Goal: Information Seeking & Learning: Compare options

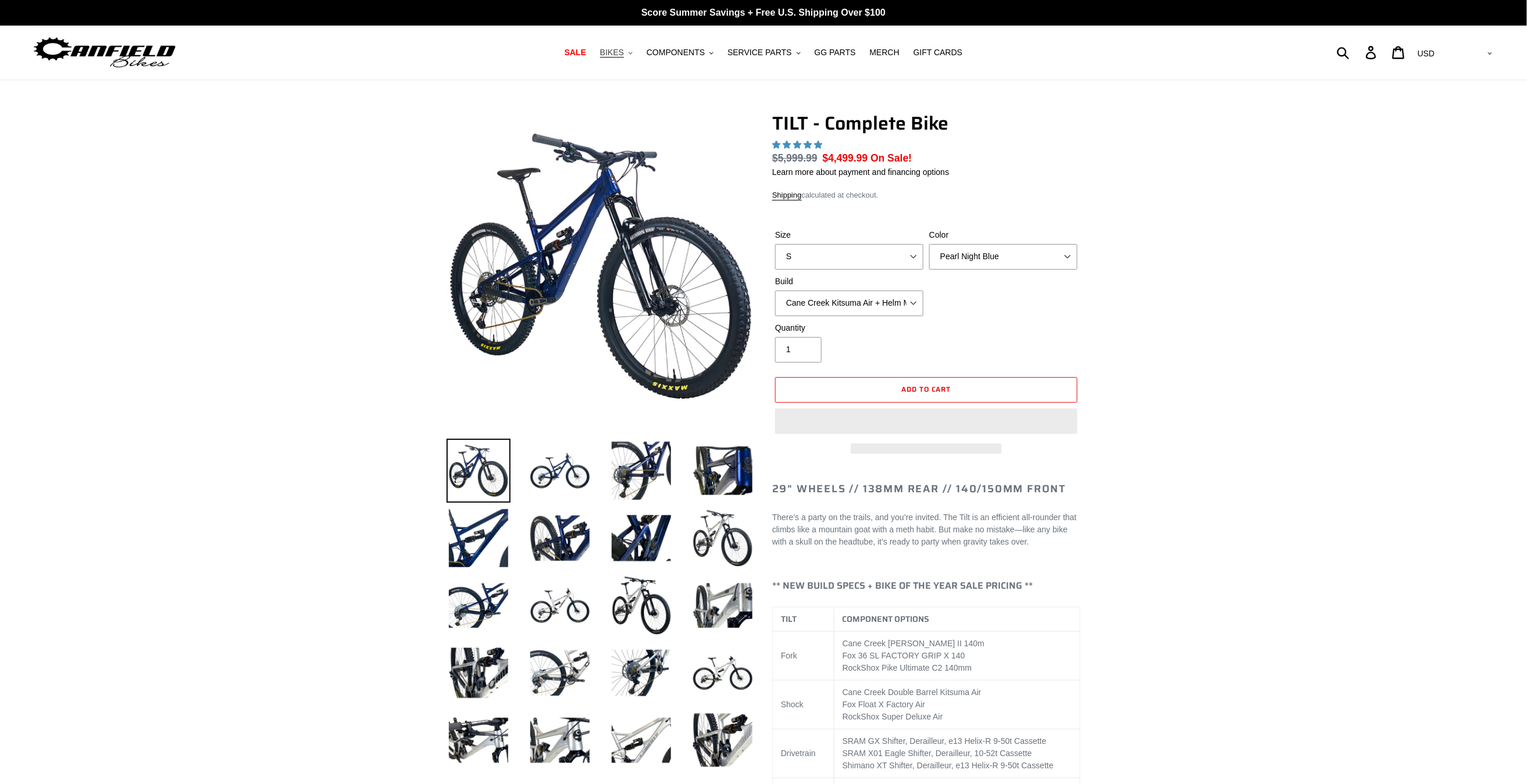
click at [618, 52] on span "BIKES" at bounding box center [611, 53] width 24 height 10
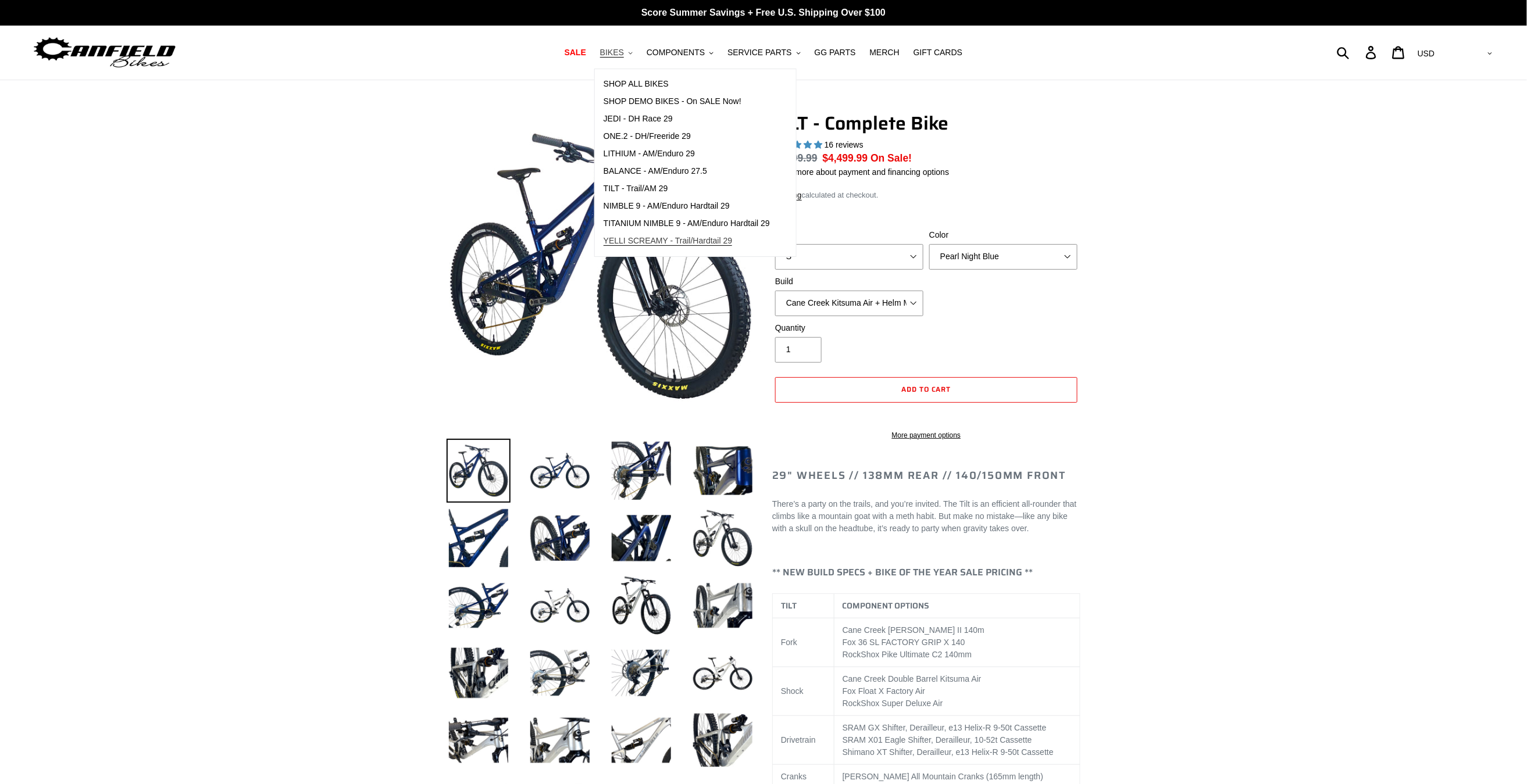
select select "highest-rating"
click at [650, 168] on span "BALANCE - AM/Enduro 27.5" at bounding box center [655, 171] width 103 height 10
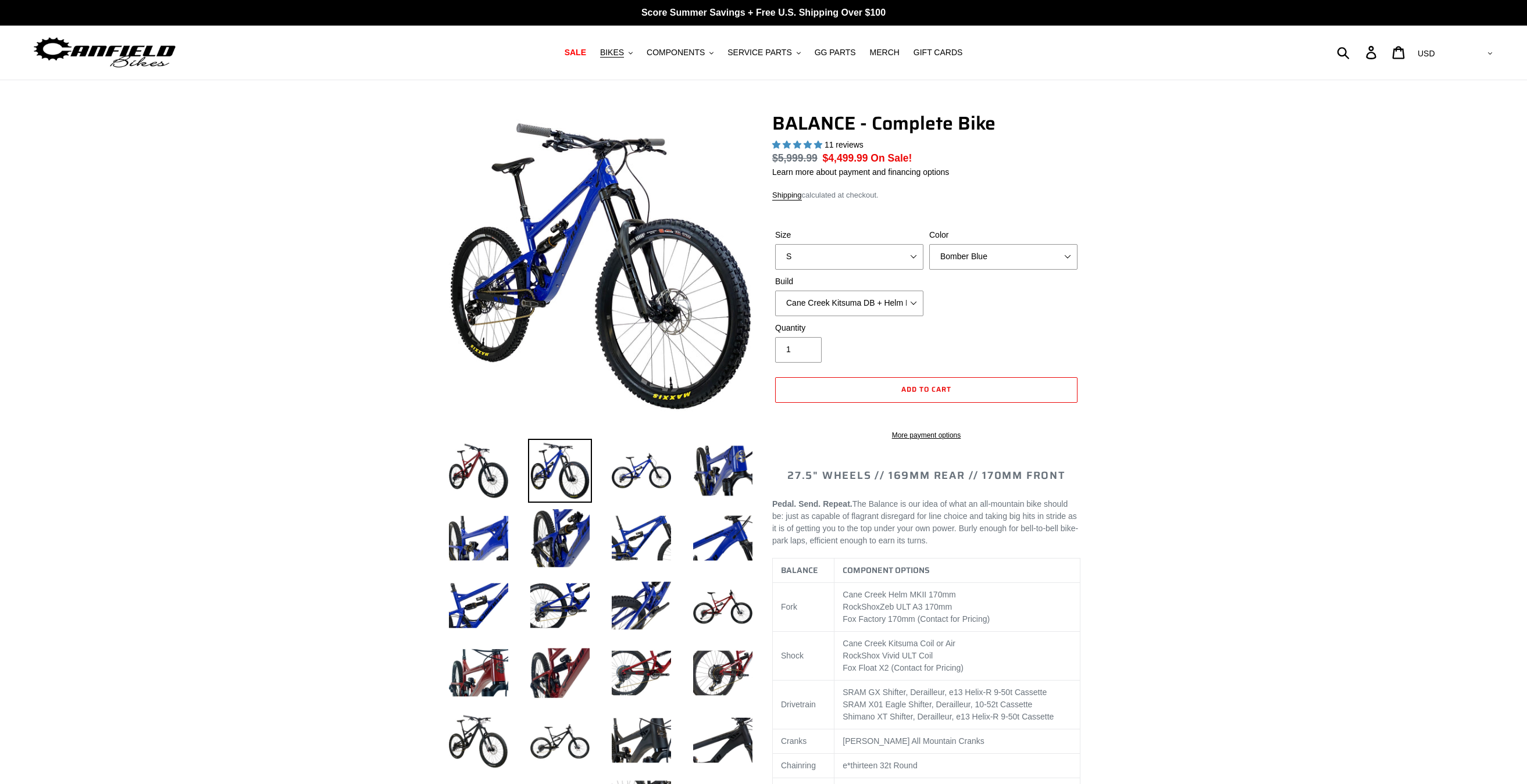
select select "highest-rating"
click at [1013, 264] on select "Bomber Blue Goat's Blood Stealth Black" at bounding box center [1003, 257] width 149 height 25
select select "Goat's Blood"
click at [929, 244] on select "Bomber Blue Goat's Blood Stealth Black" at bounding box center [1003, 257] width 149 height 25
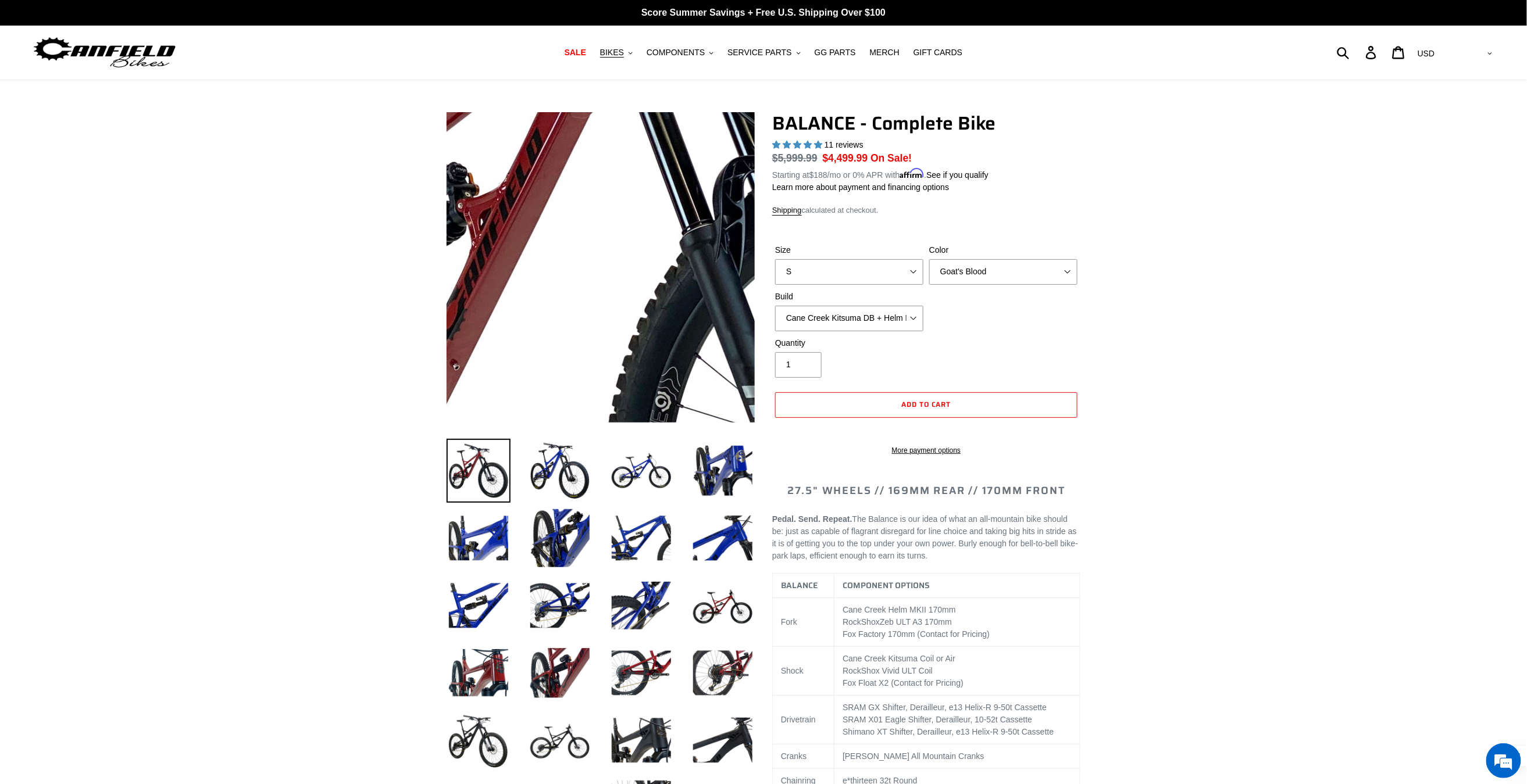
click at [596, 249] on img at bounding box center [612, 318] width 1191 height 1191
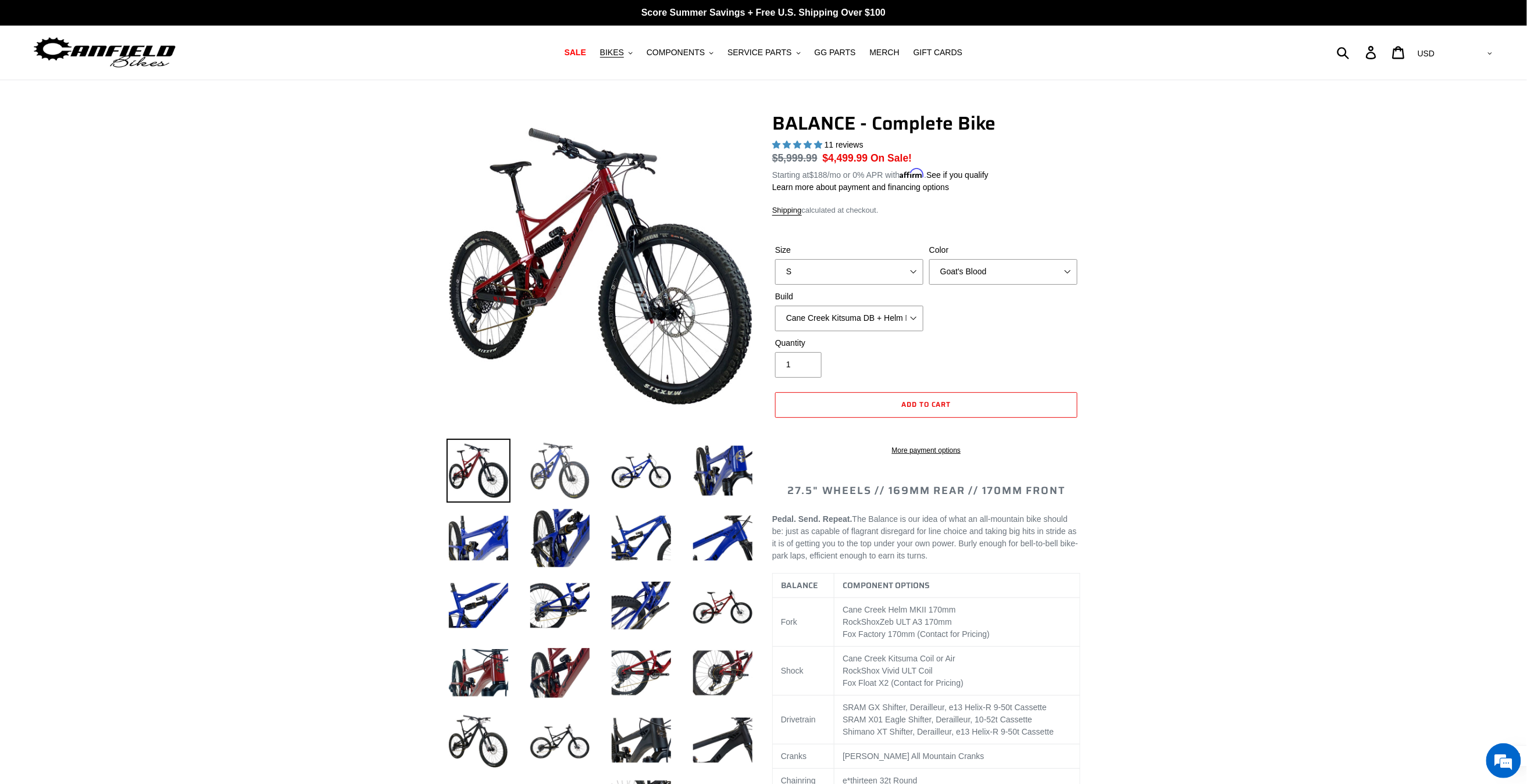
click at [557, 472] on img at bounding box center [559, 470] width 64 height 64
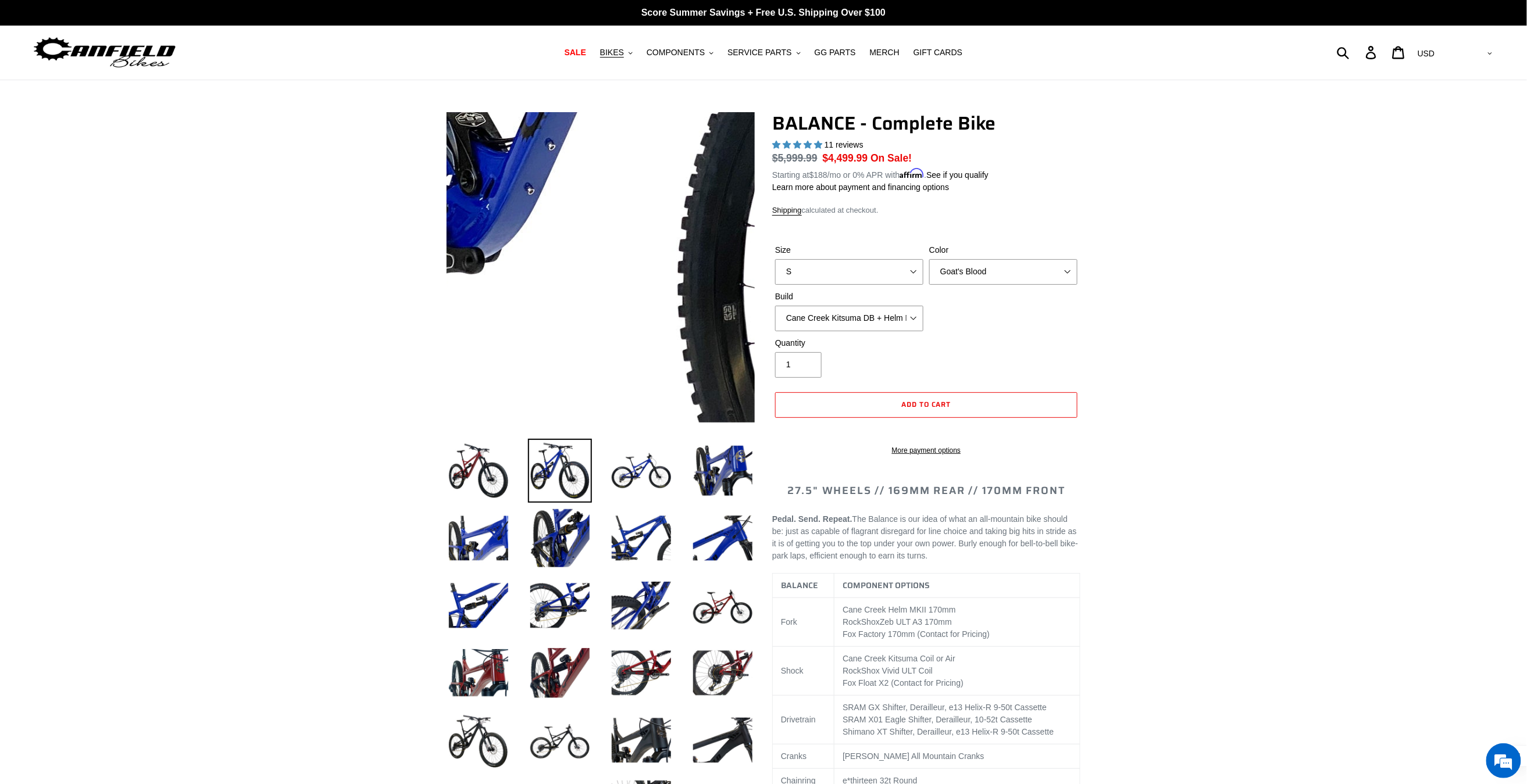
click at [566, 322] on img at bounding box center [699, 112] width 1191 height 1191
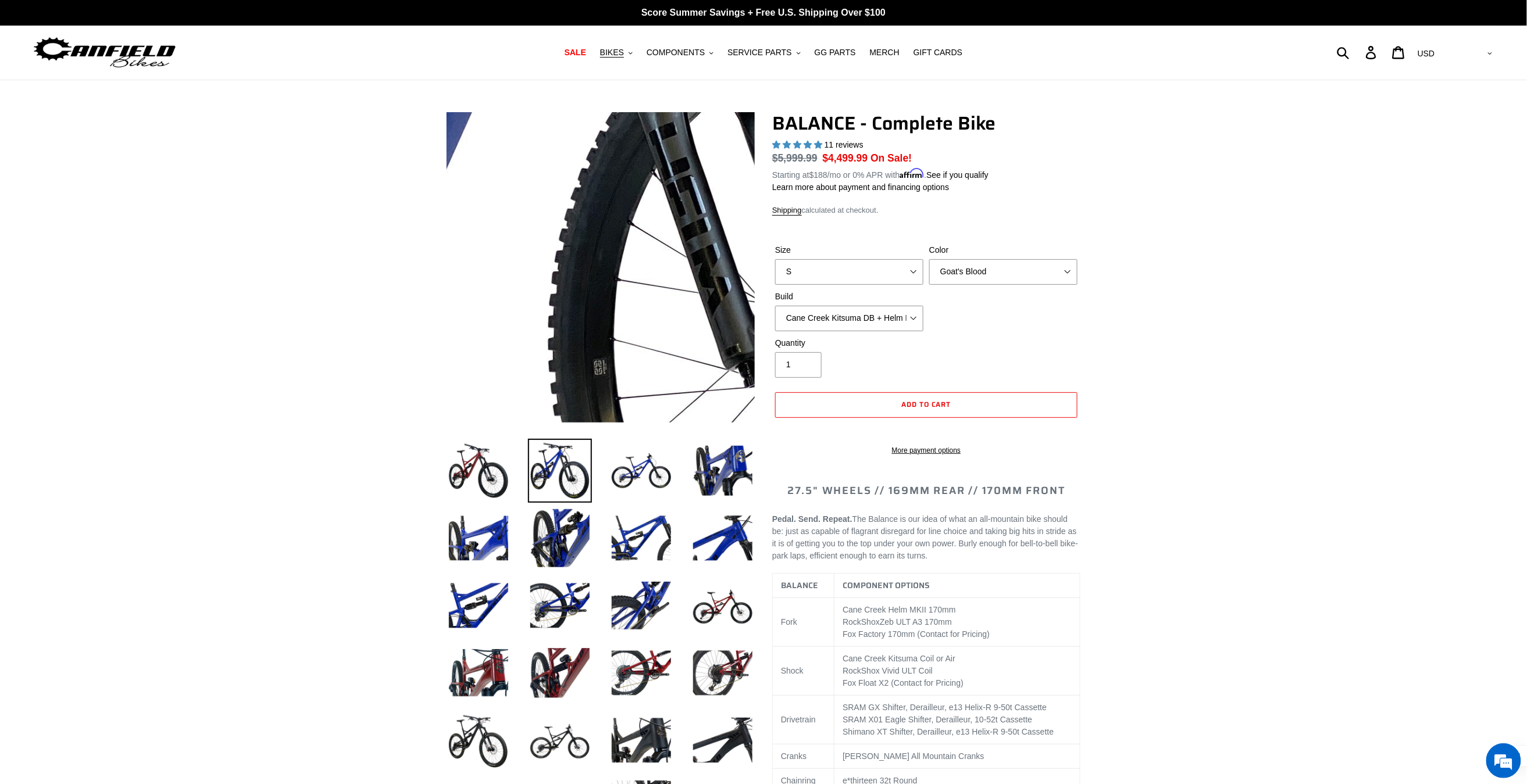
click at [611, 303] on img at bounding box center [570, 166] width 1191 height 1191
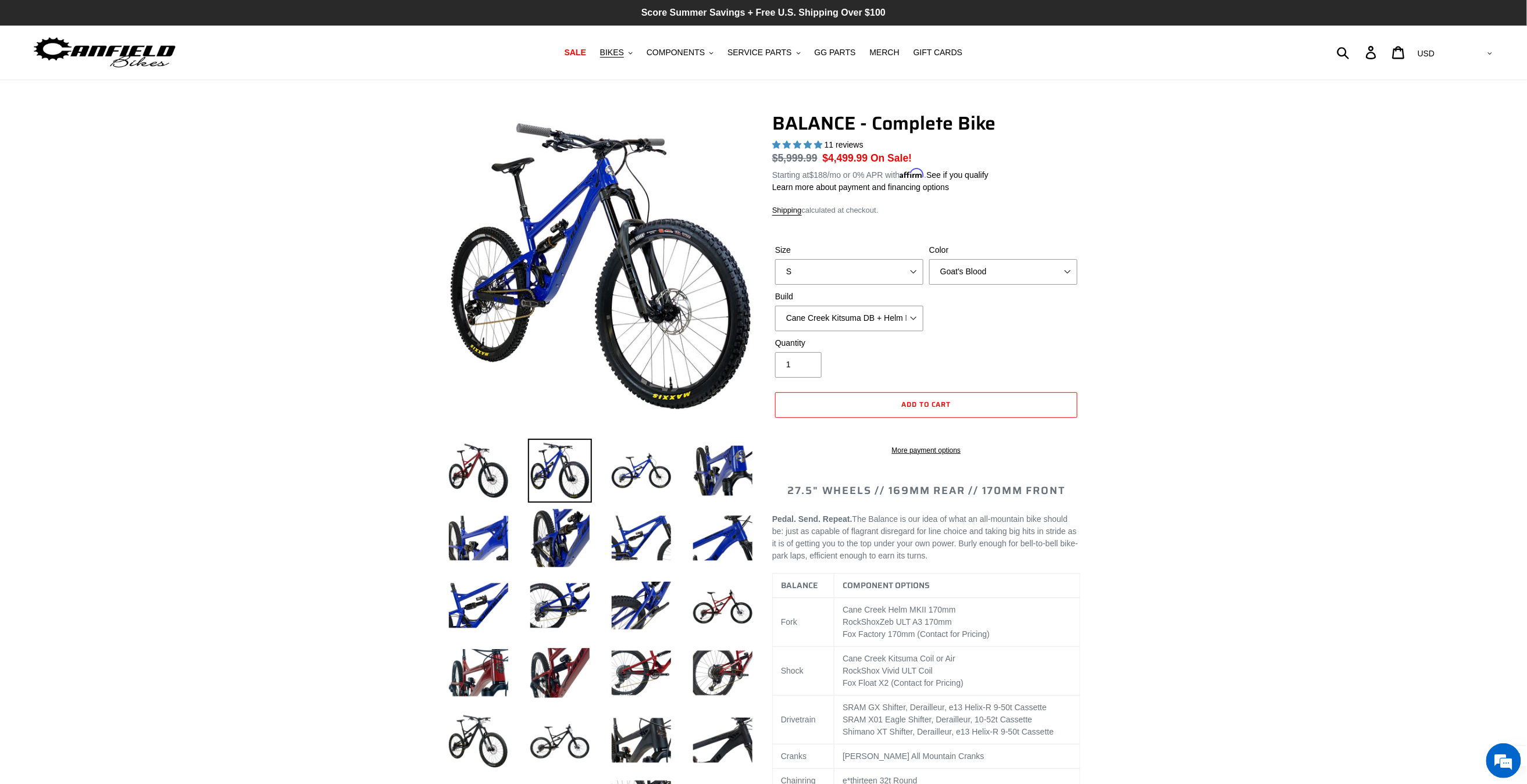
drag, startPoint x: 611, startPoint y: 303, endPoint x: 696, endPoint y: 0, distance: 314.7
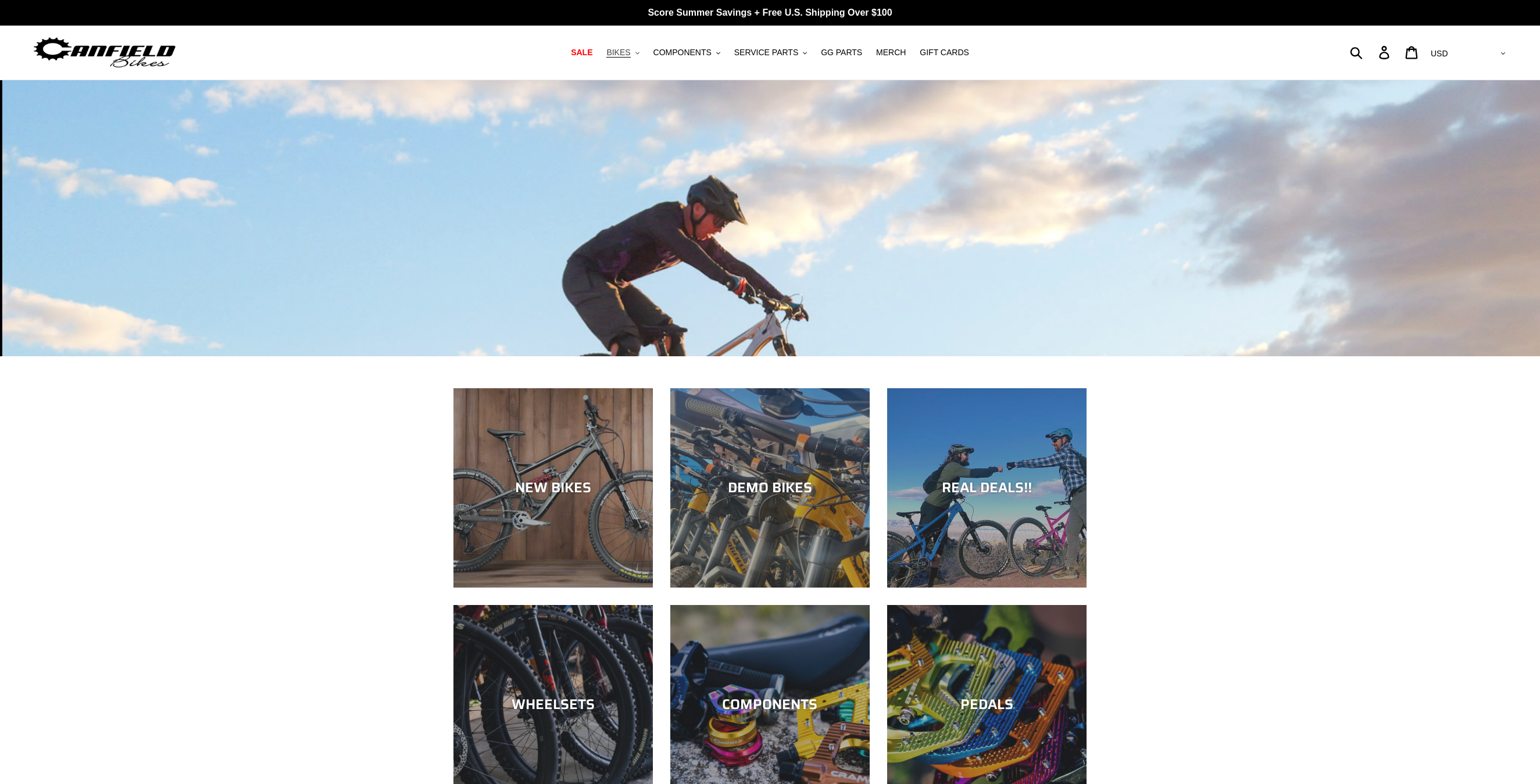
click at [618, 50] on span "BIKES" at bounding box center [618, 53] width 24 height 10
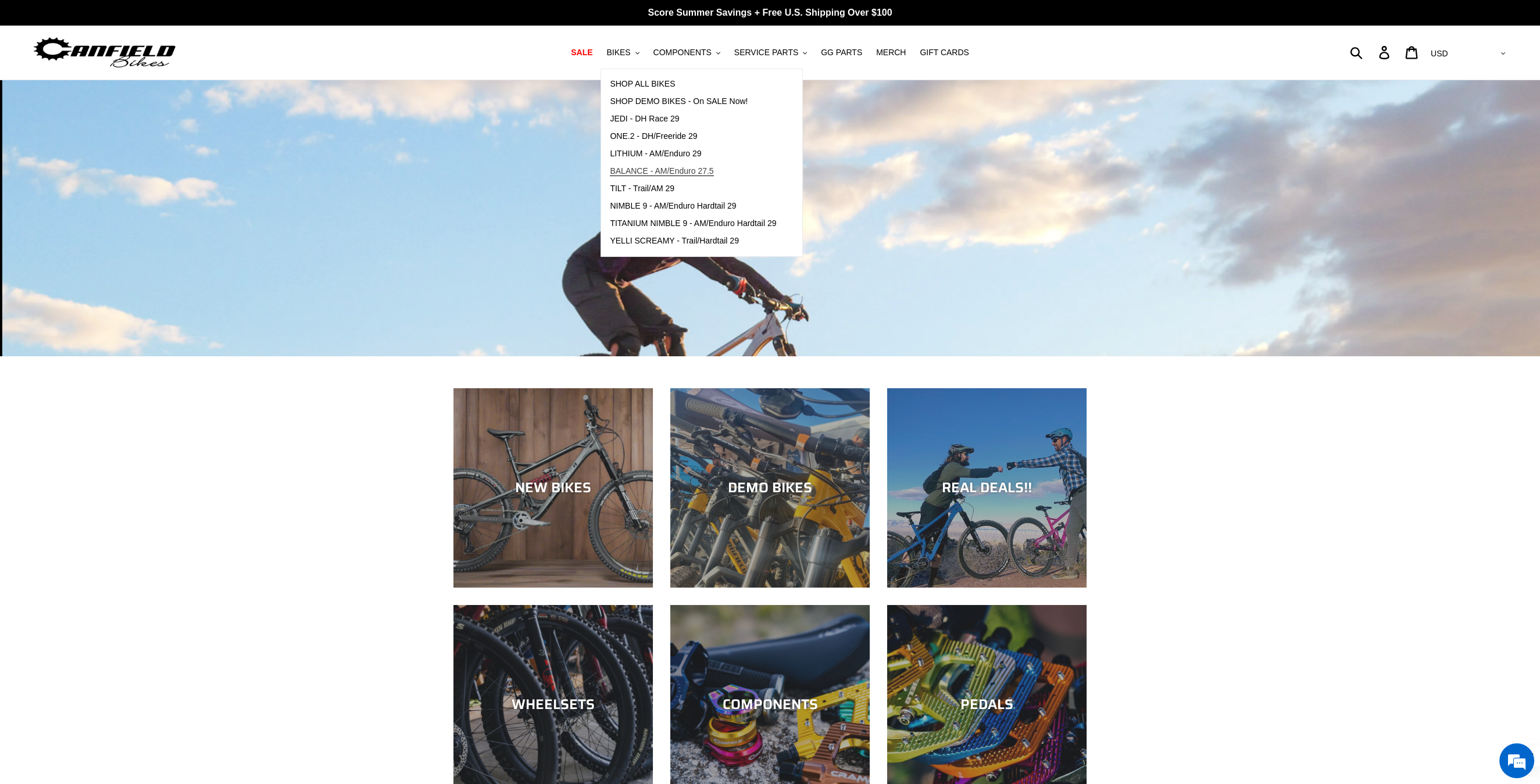
click at [637, 172] on span "BALANCE - AM/Enduro 27.5" at bounding box center [661, 171] width 103 height 10
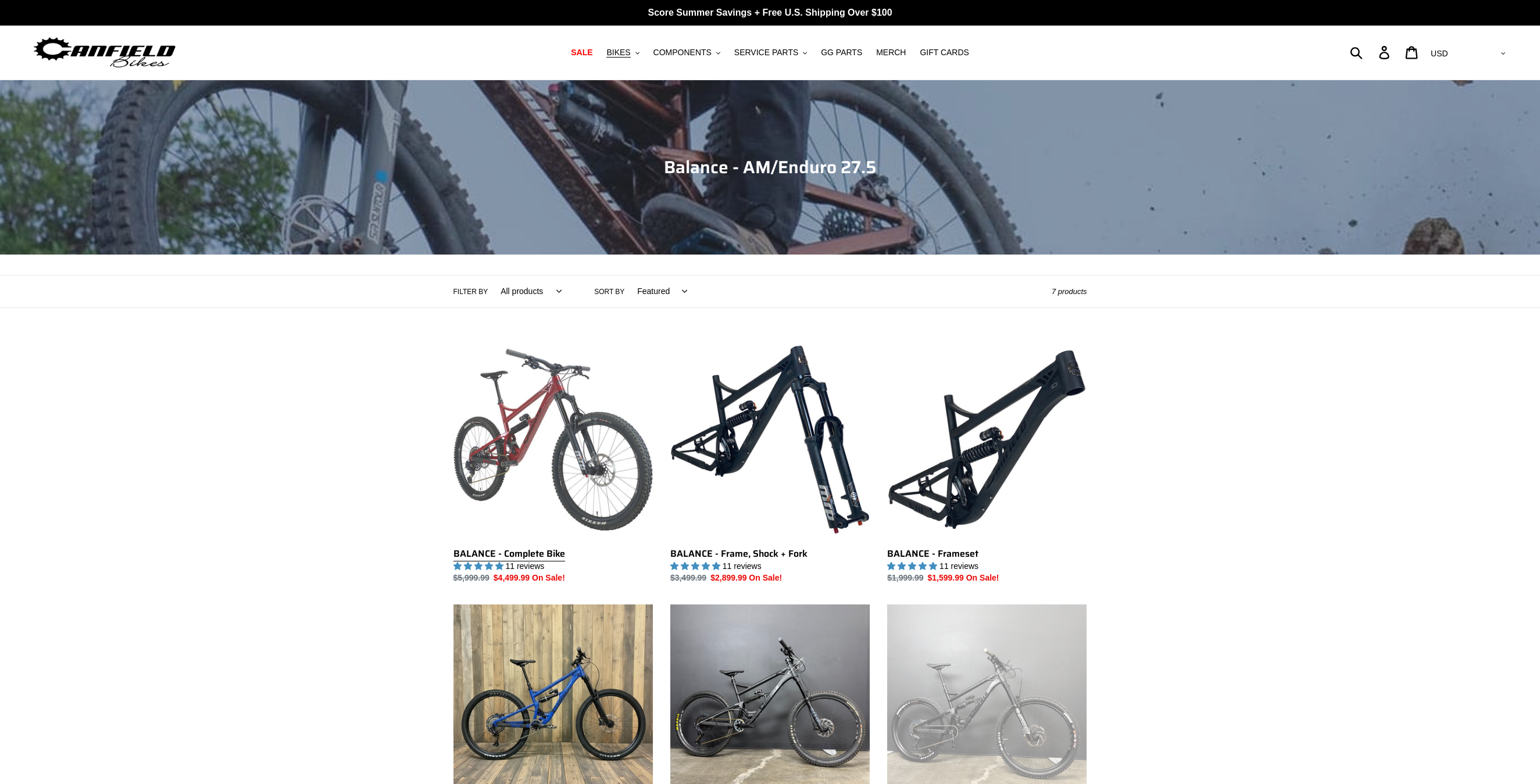
click at [517, 431] on link "BALANCE - Complete Bike" at bounding box center [553, 462] width 199 height 244
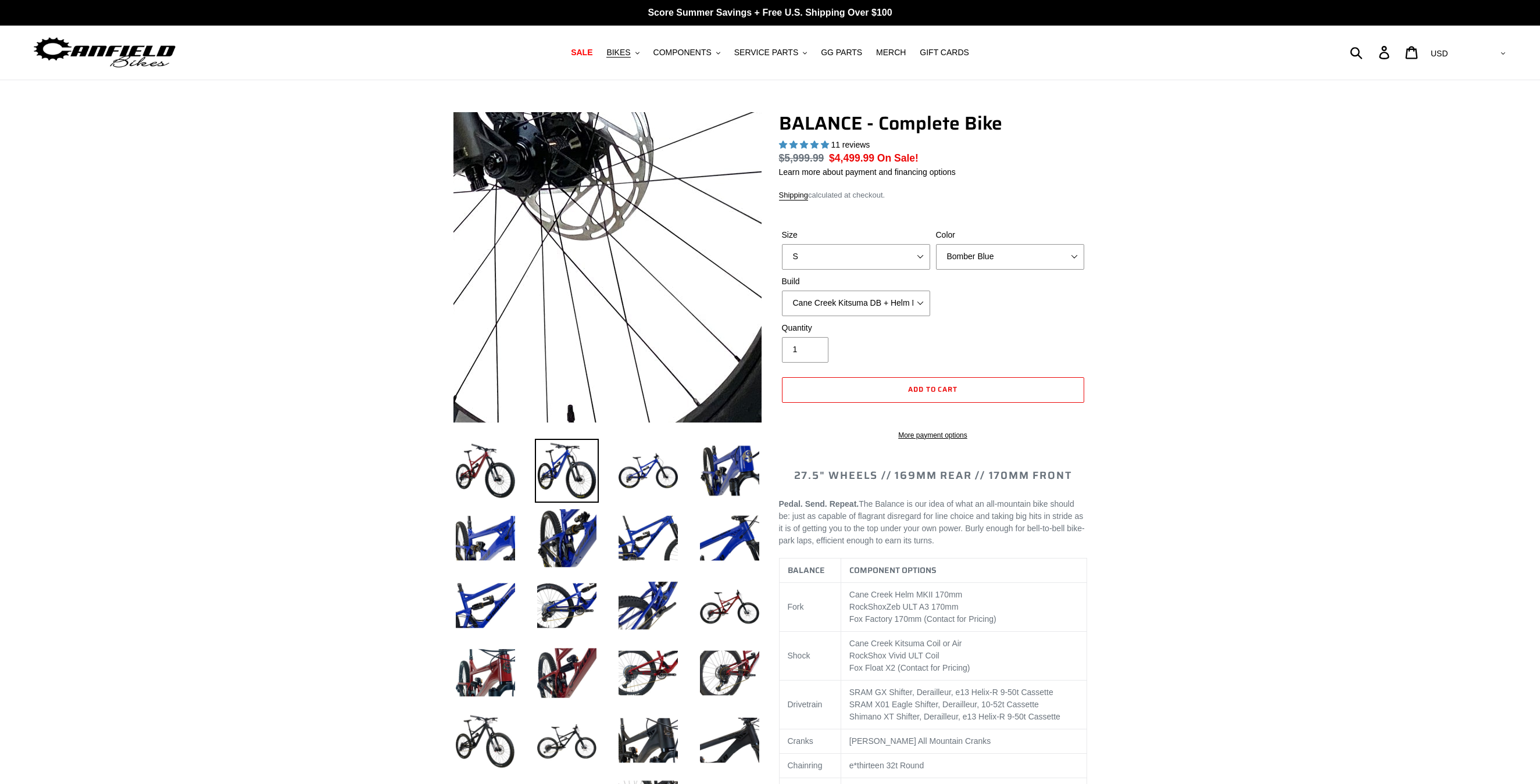
select select "highest-rating"
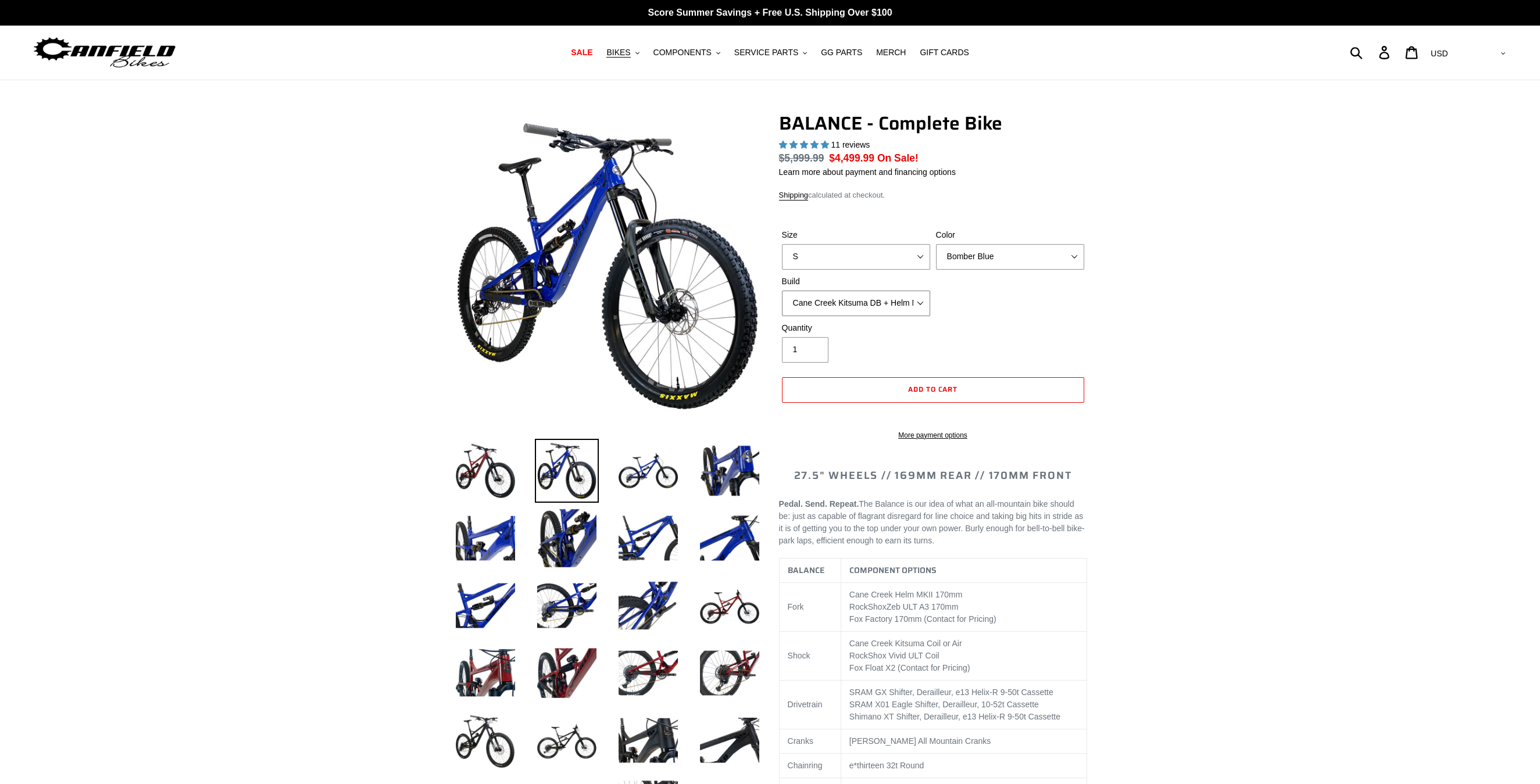
click at [876, 300] on select "Cane Creek Kitsuma DB + Helm MKII + SRAM GX Cane Creek Kitsuma DB + Helm MKII +…" at bounding box center [856, 303] width 149 height 25
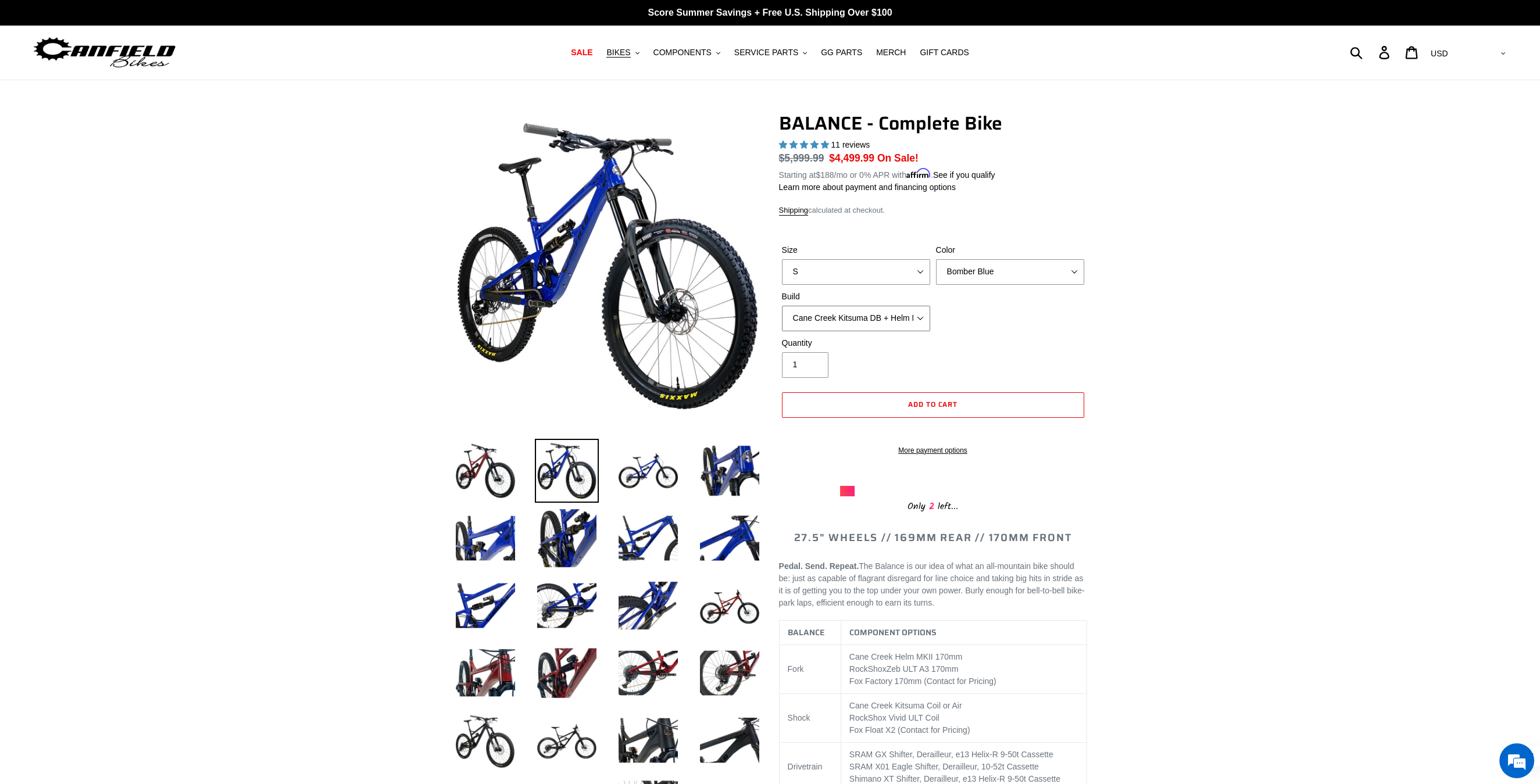
select select "RockShox Vivid ULT + Zeb ULT + SRAM GX"
click at [782, 306] on select "Cane Creek Kitsuma DB + Helm MKII + SRAM GX Cane Creek Kitsuma DB + Helm MKII +…" at bounding box center [856, 318] width 149 height 25
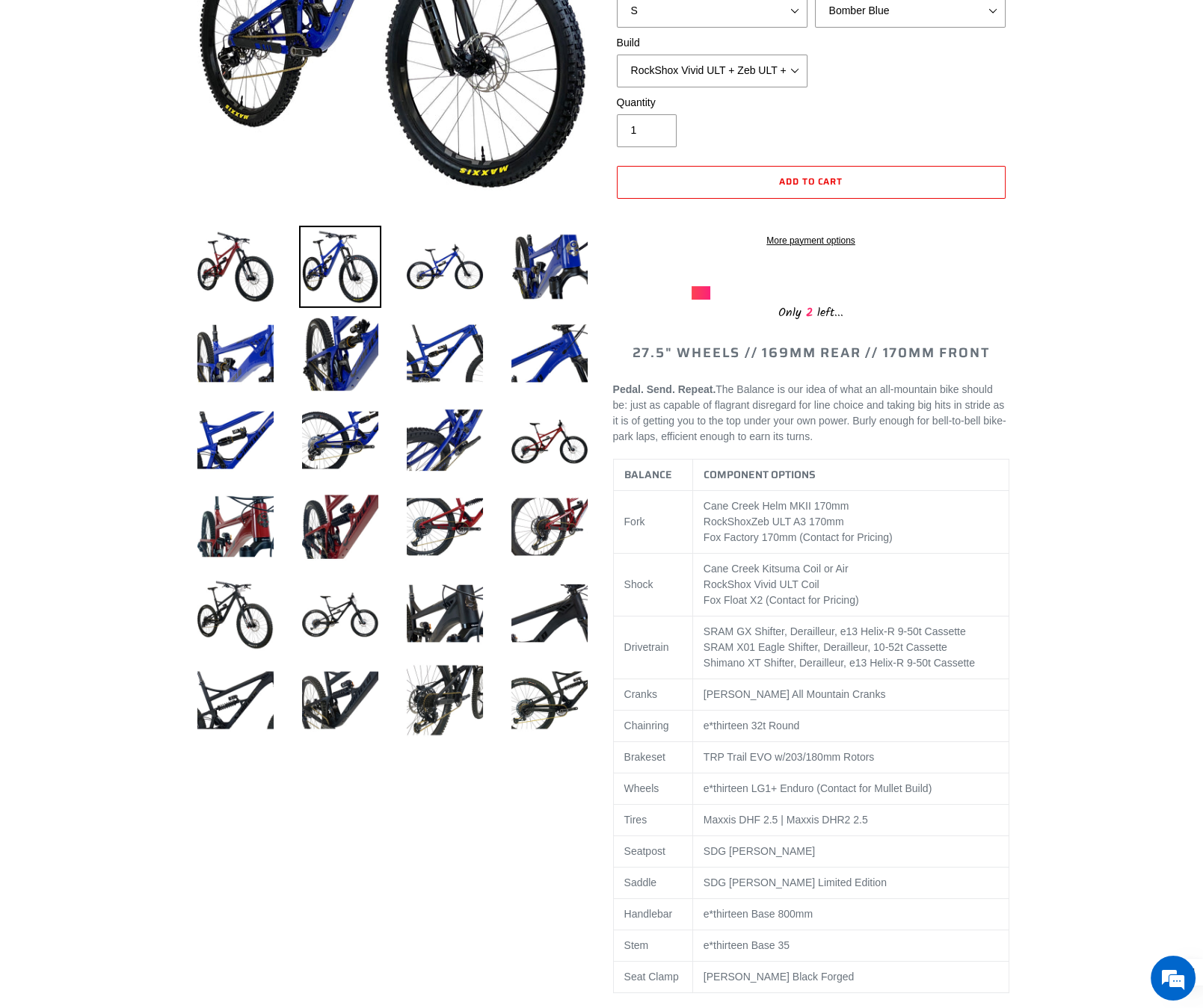
scroll to position [427, 0]
